Goal: Transaction & Acquisition: Purchase product/service

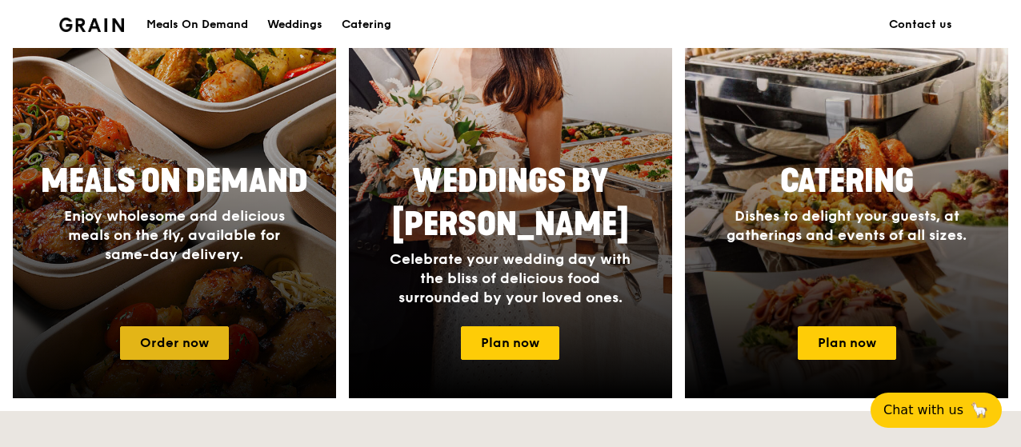
click at [198, 345] on link "Order now" at bounding box center [174, 343] width 109 height 34
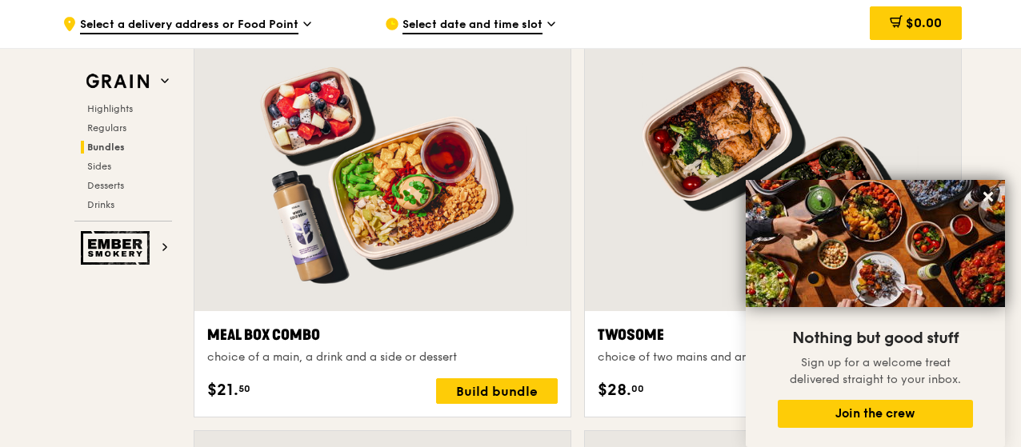
scroll to position [2480, 0]
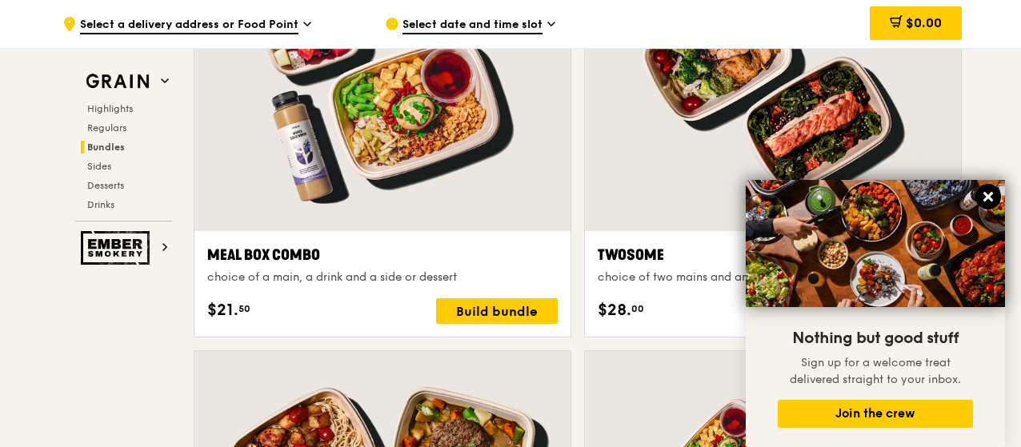
click at [994, 196] on icon at bounding box center [988, 197] width 14 height 14
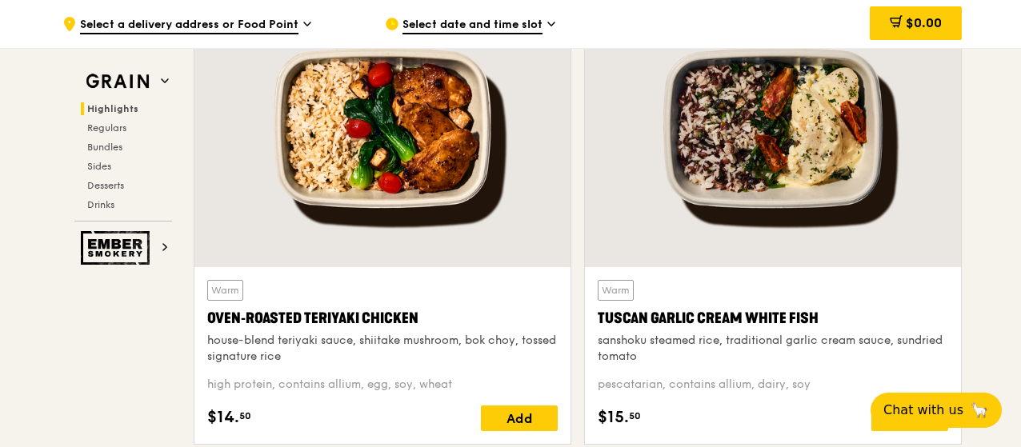
scroll to position [560, 0]
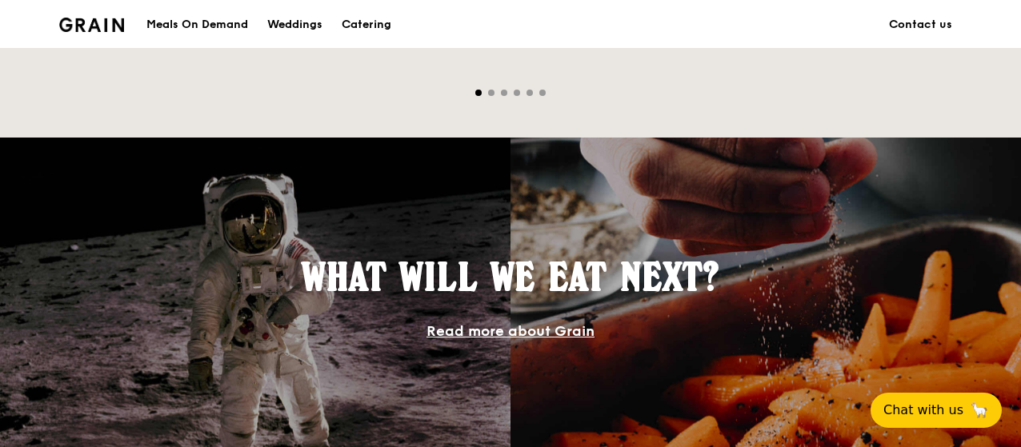
scroll to position [1280, 0]
